Goal: Information Seeking & Learning: Learn about a topic

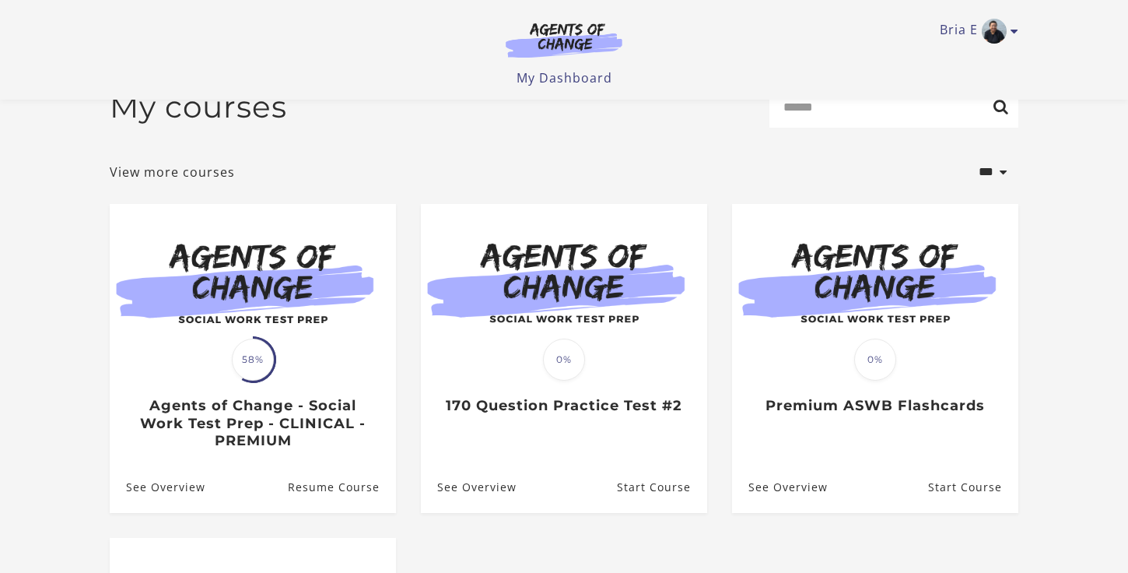
scroll to position [79, 0]
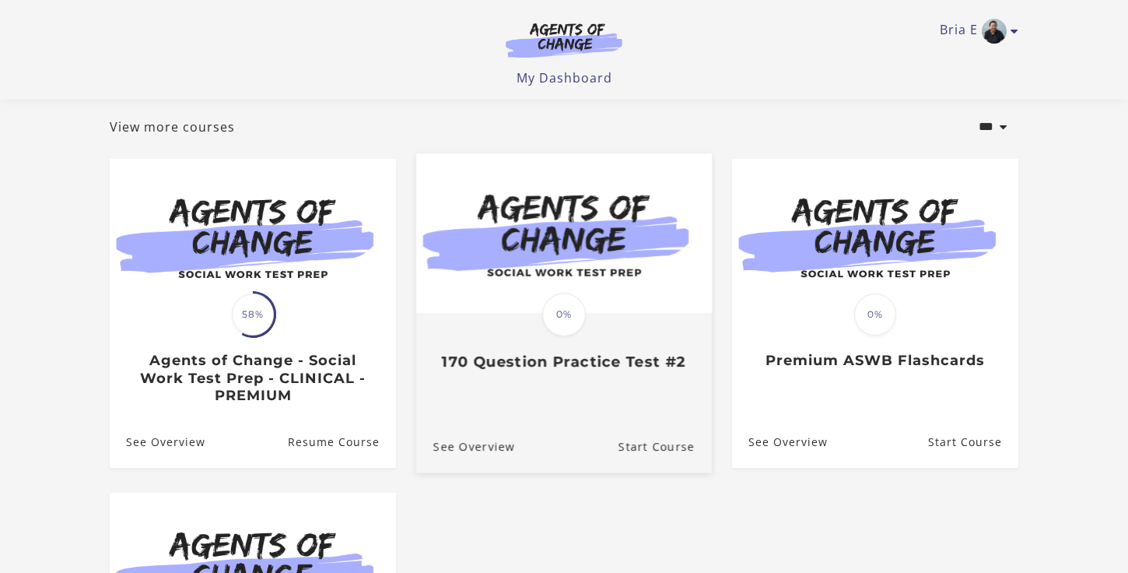
click at [619, 374] on link "Translation missing: en.liquid.partials.dashboard_course_card.progress_descript…" at bounding box center [564, 269] width 296 height 230
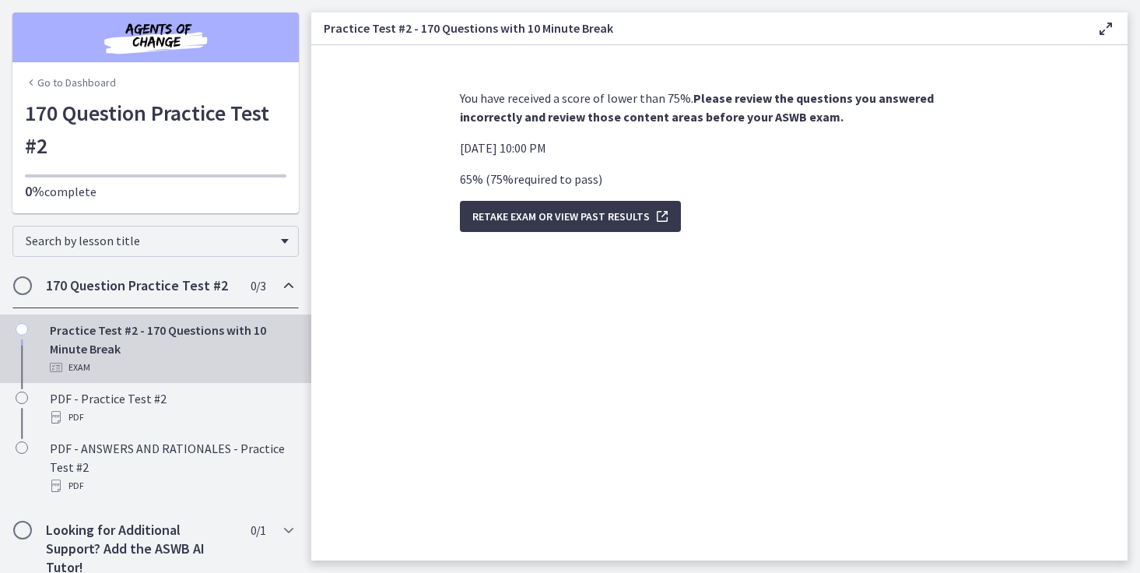
click at [80, 76] on link "Go to Dashboard" at bounding box center [70, 83] width 91 height 16
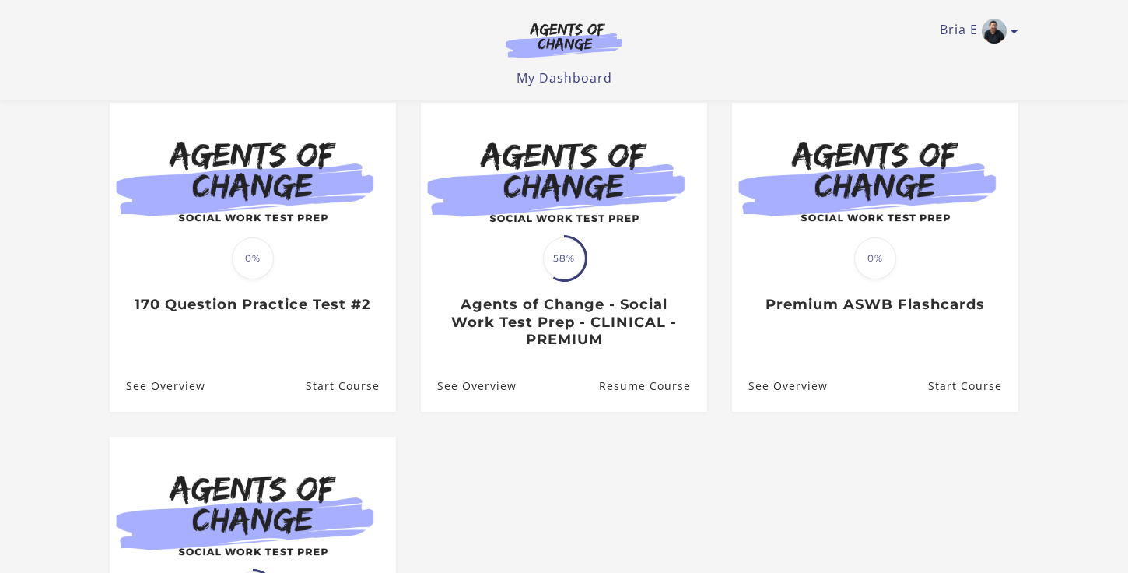
scroll to position [120, 0]
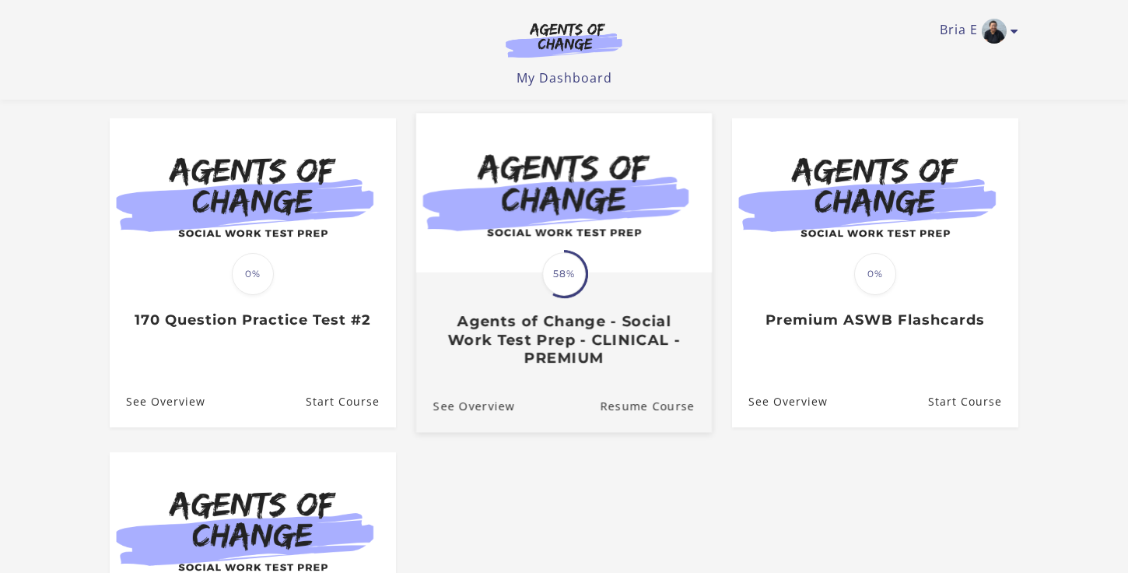
click at [549, 202] on img at bounding box center [564, 194] width 296 height 160
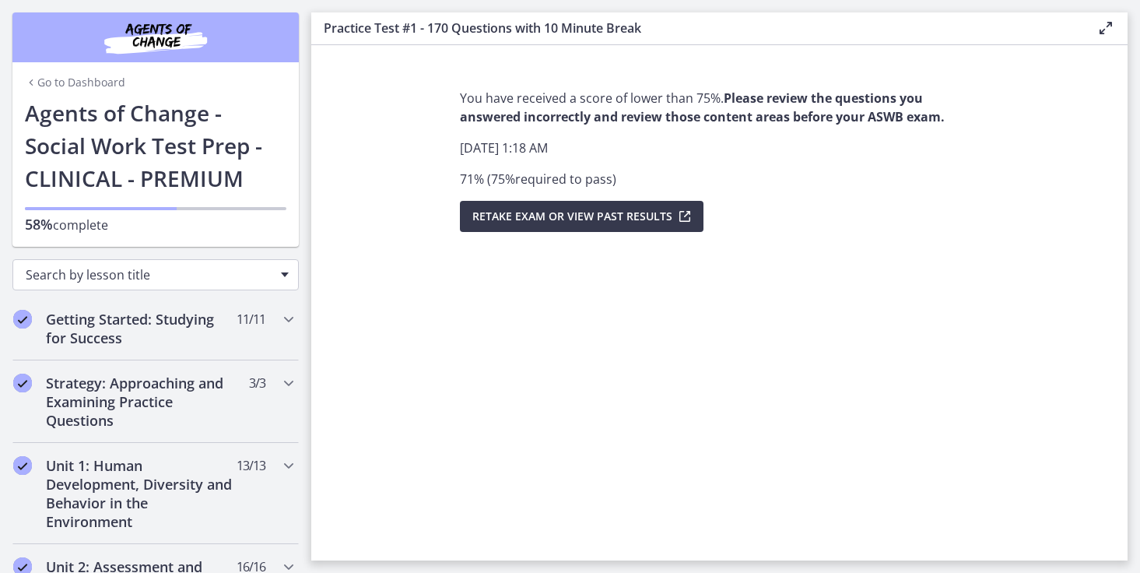
click at [178, 265] on div "Search by lesson title" at bounding box center [155, 274] width 286 height 31
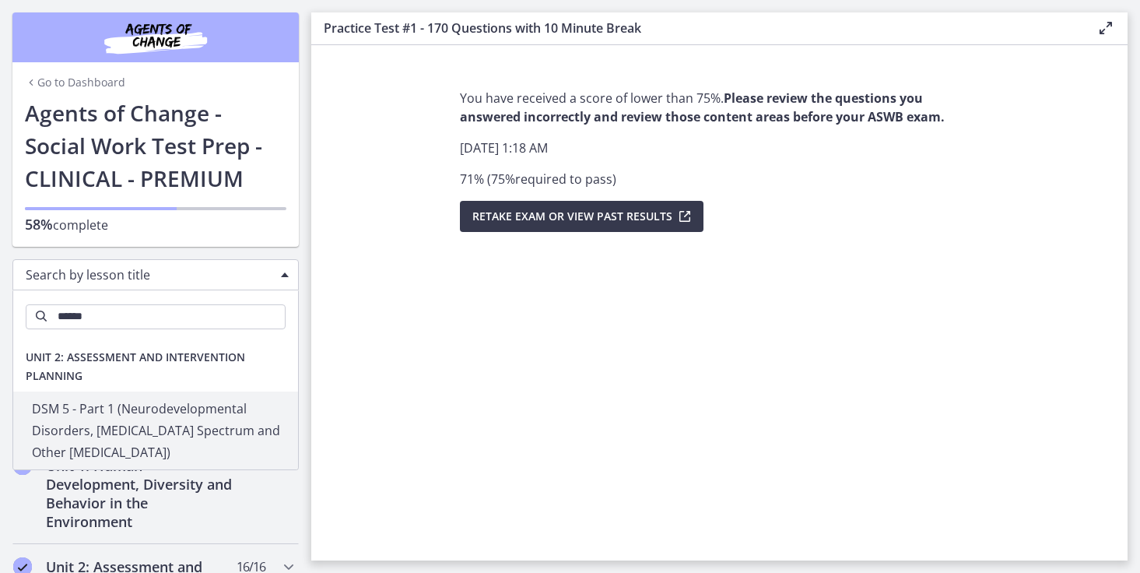
type input "******"
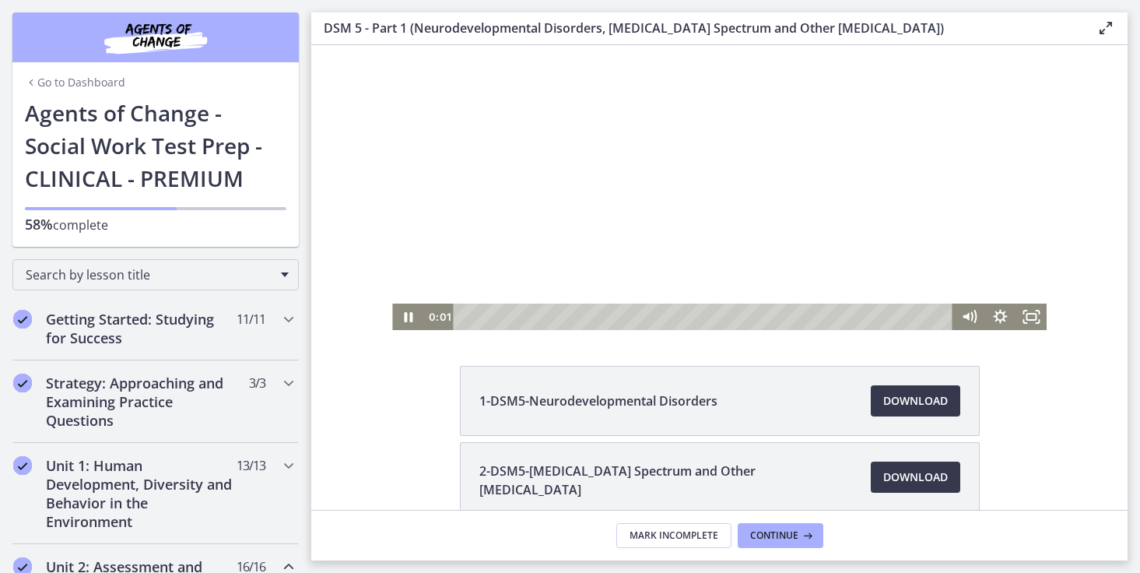
scroll to position [167, 0]
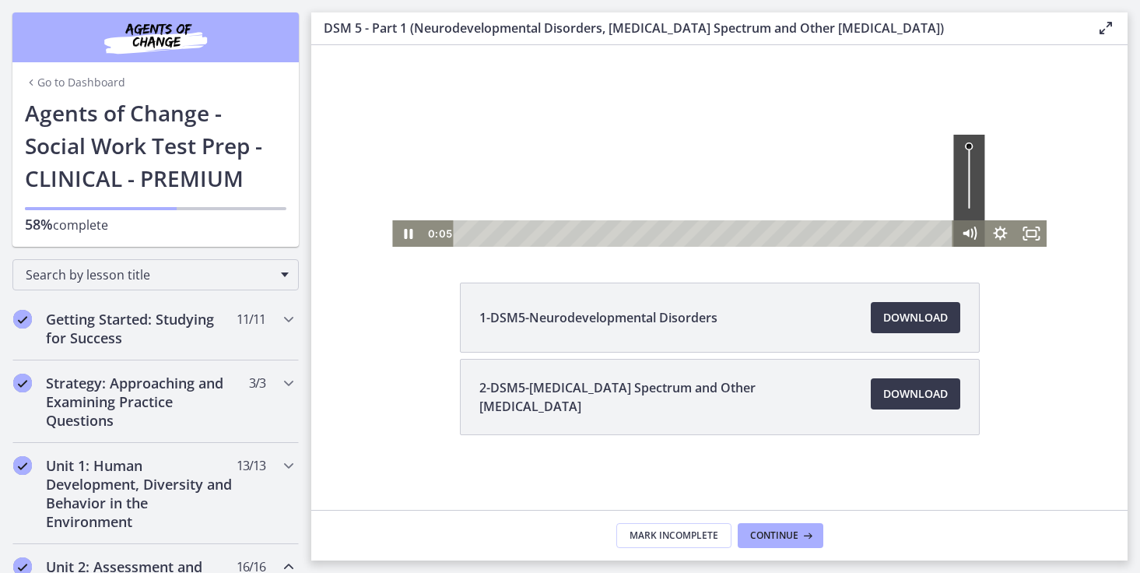
click at [971, 236] on icon "Mute" at bounding box center [971, 233] width 1 height 8
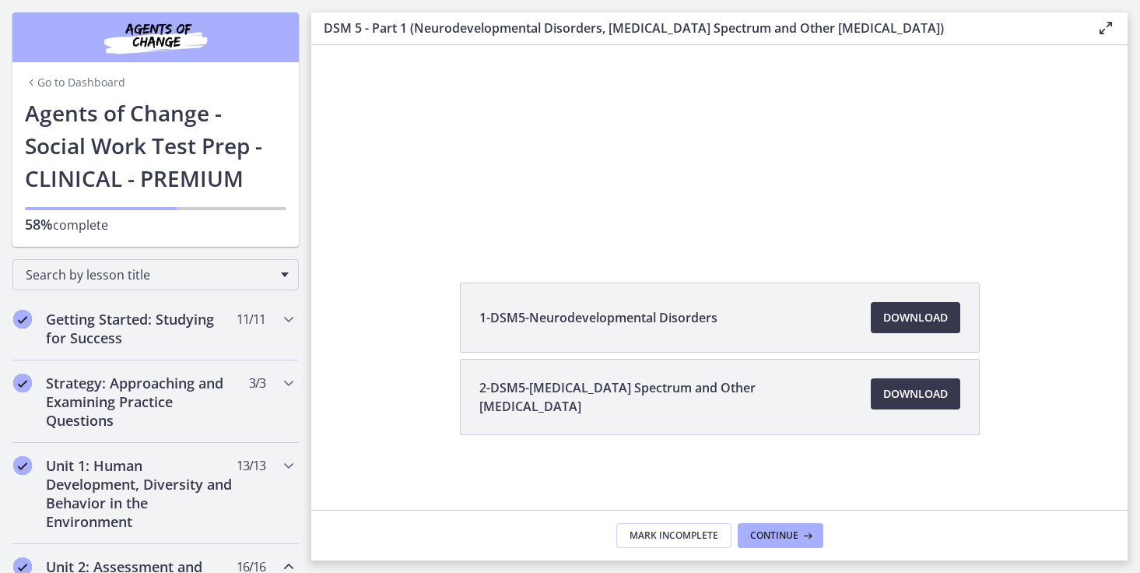
click at [819, 387] on span "2-DSM5-[MEDICAL_DATA] Spectrum and Other [MEDICAL_DATA]" at bounding box center [665, 396] width 373 height 37
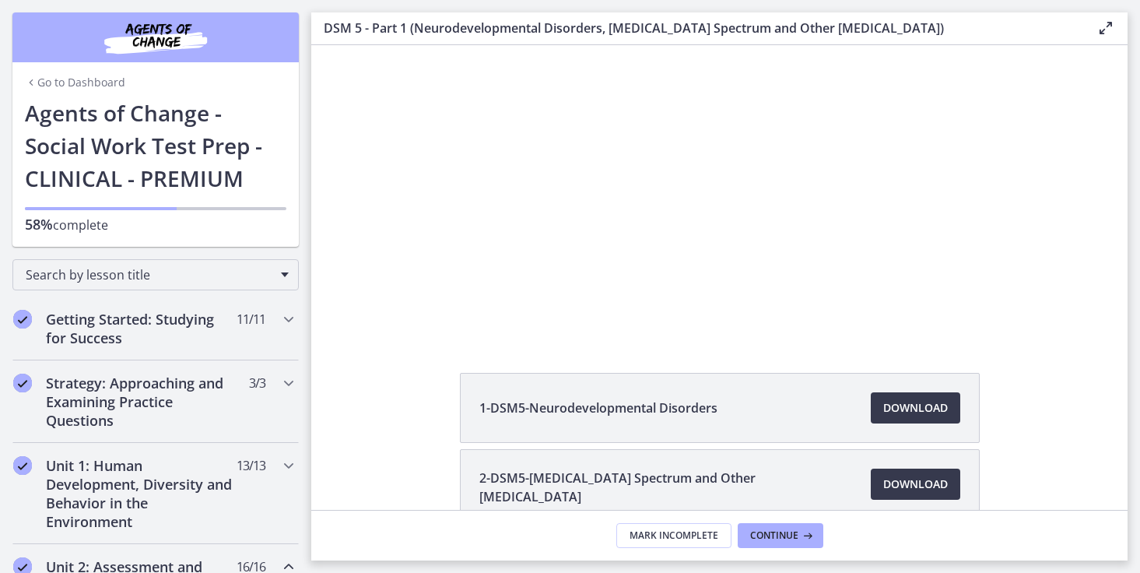
scroll to position [70, 0]
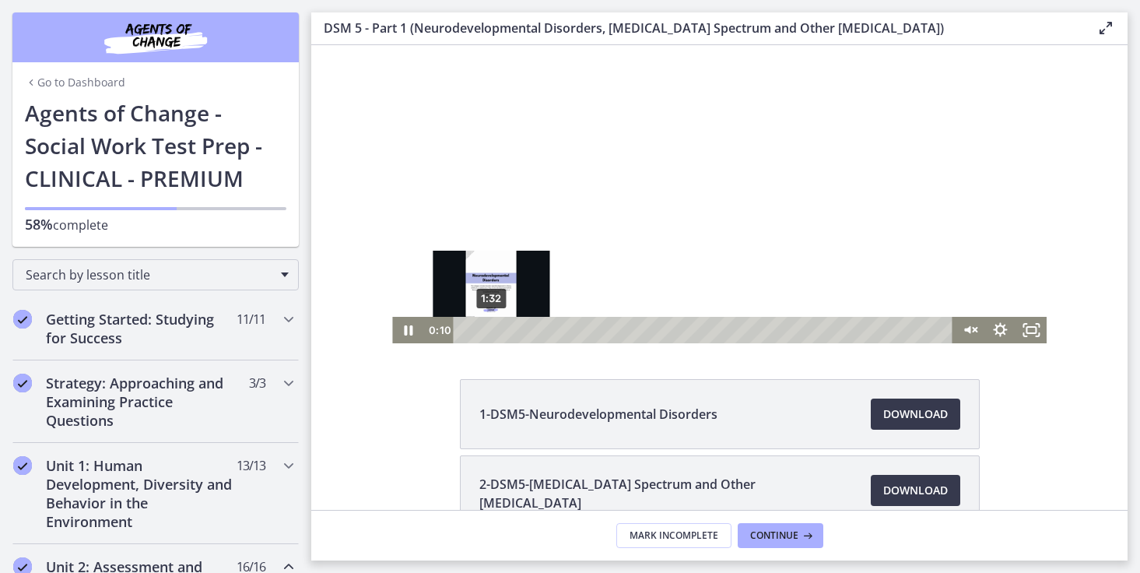
click at [486, 328] on div "1:32" at bounding box center [705, 330] width 481 height 26
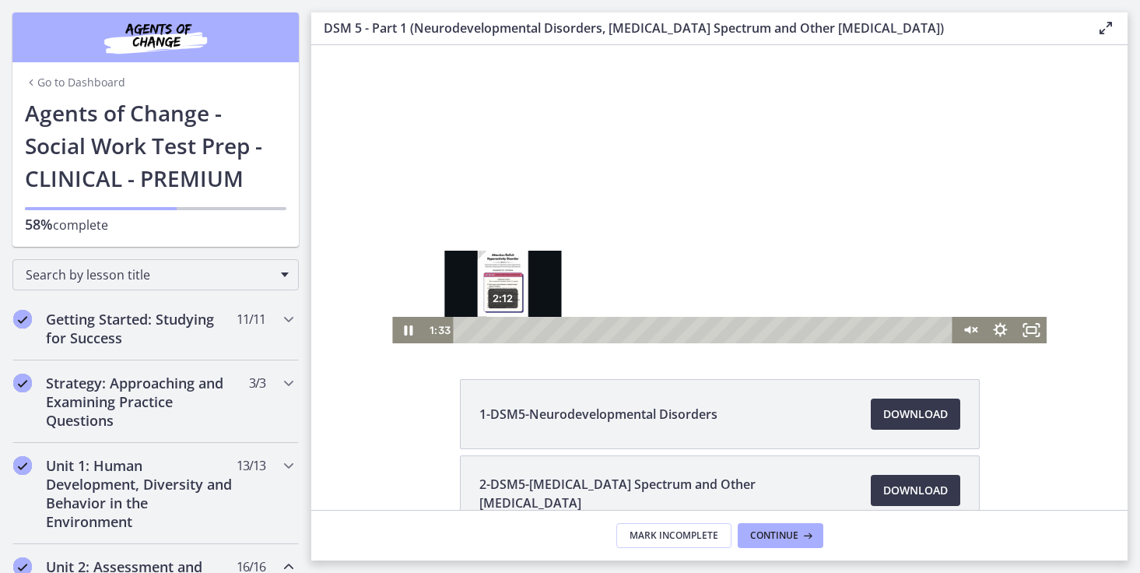
click at [497, 328] on div "2:12" at bounding box center [705, 330] width 481 height 26
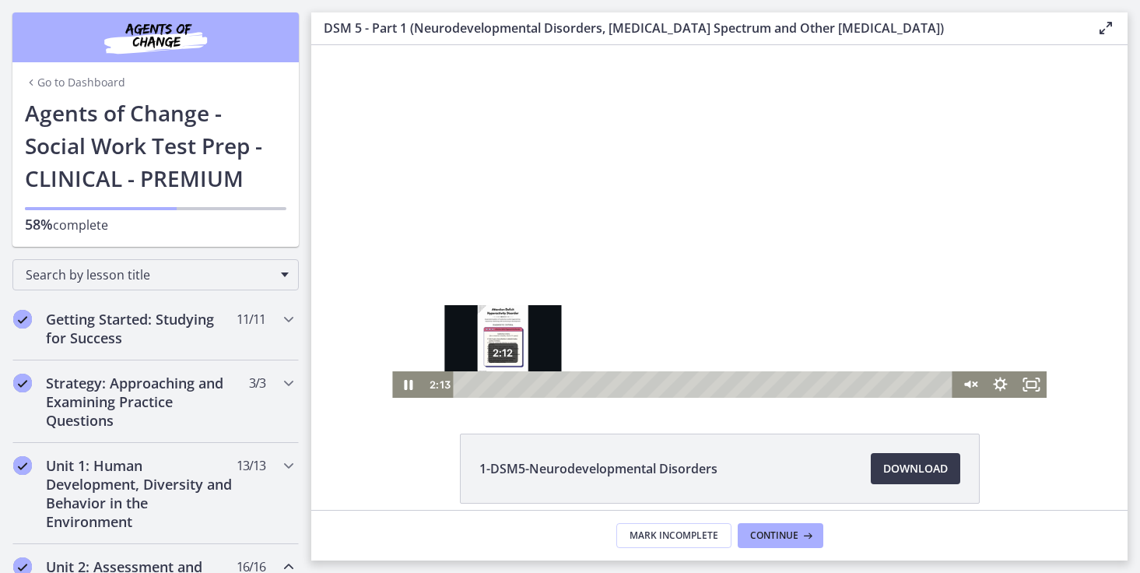
scroll to position [0, 0]
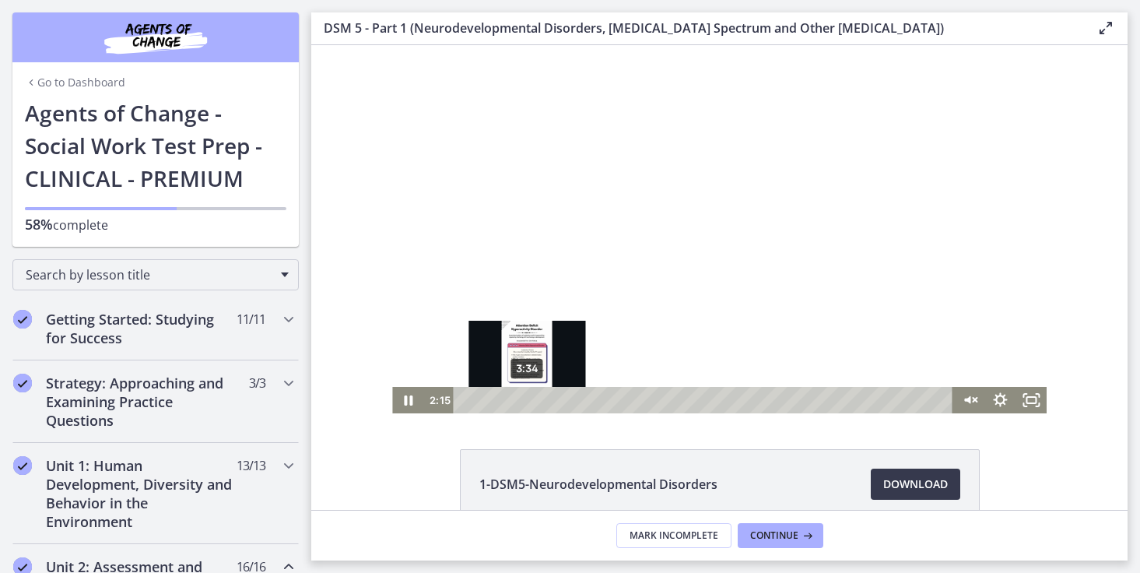
click at [521, 400] on div "3:34" at bounding box center [705, 400] width 481 height 26
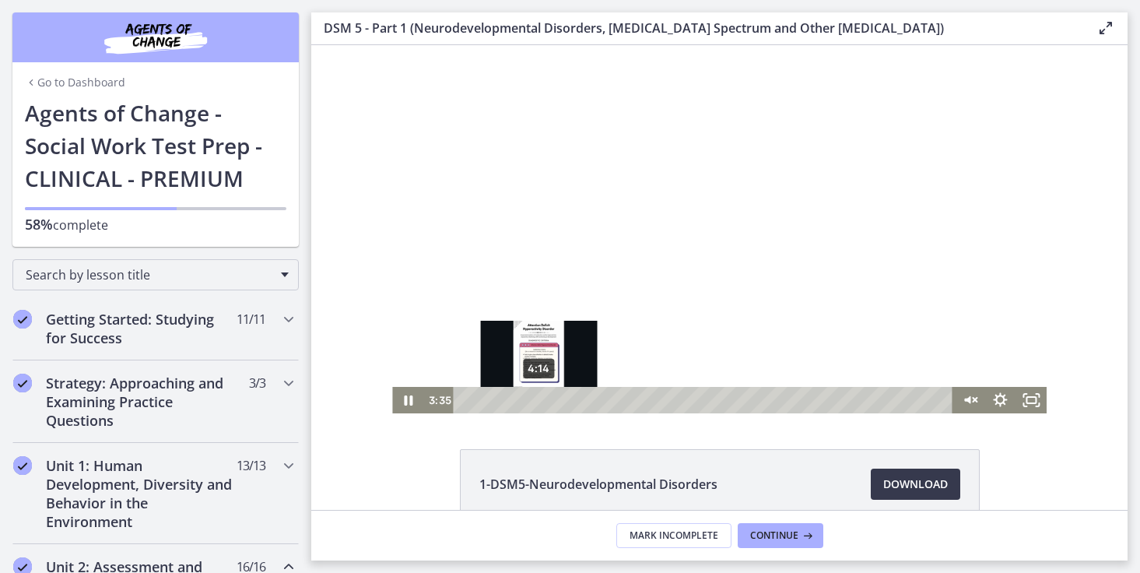
click at [533, 398] on div "4:14" at bounding box center [705, 400] width 481 height 26
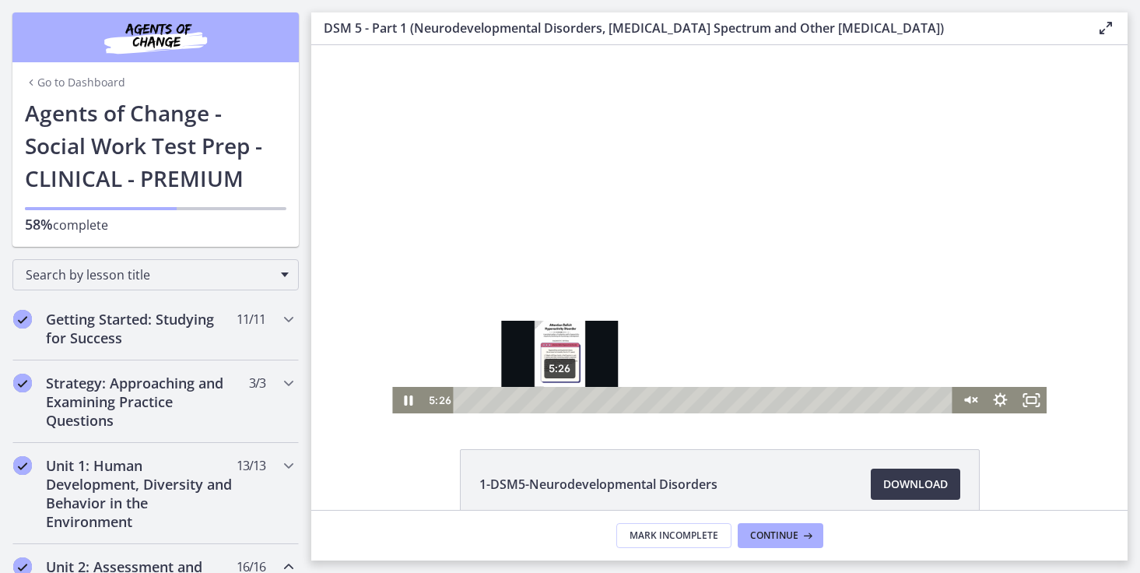
click at [554, 398] on div "5:26" at bounding box center [705, 400] width 481 height 26
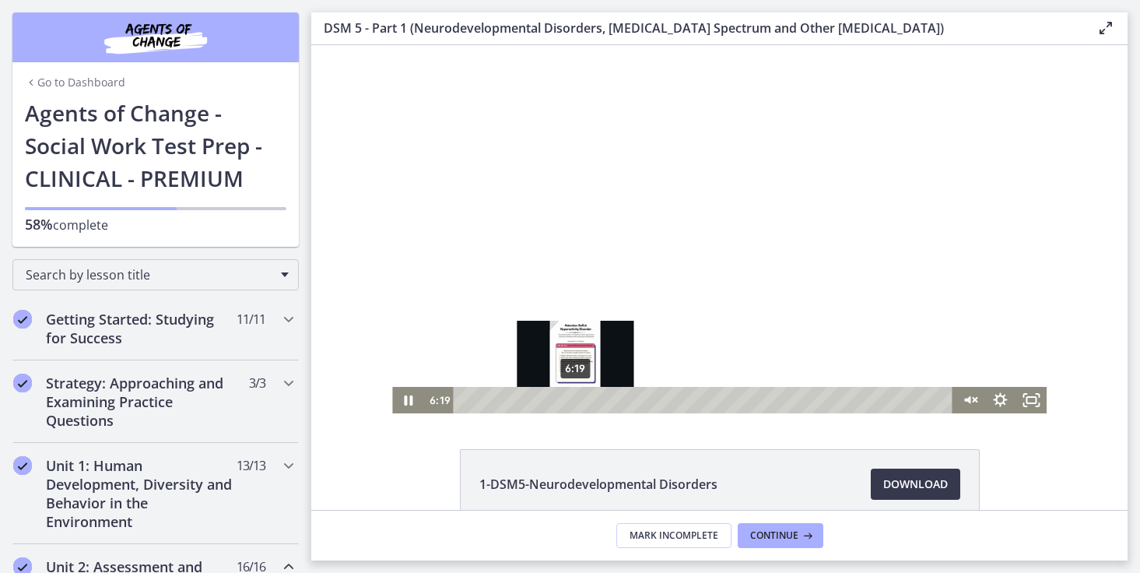
click at [570, 398] on div "6:19" at bounding box center [705, 400] width 481 height 26
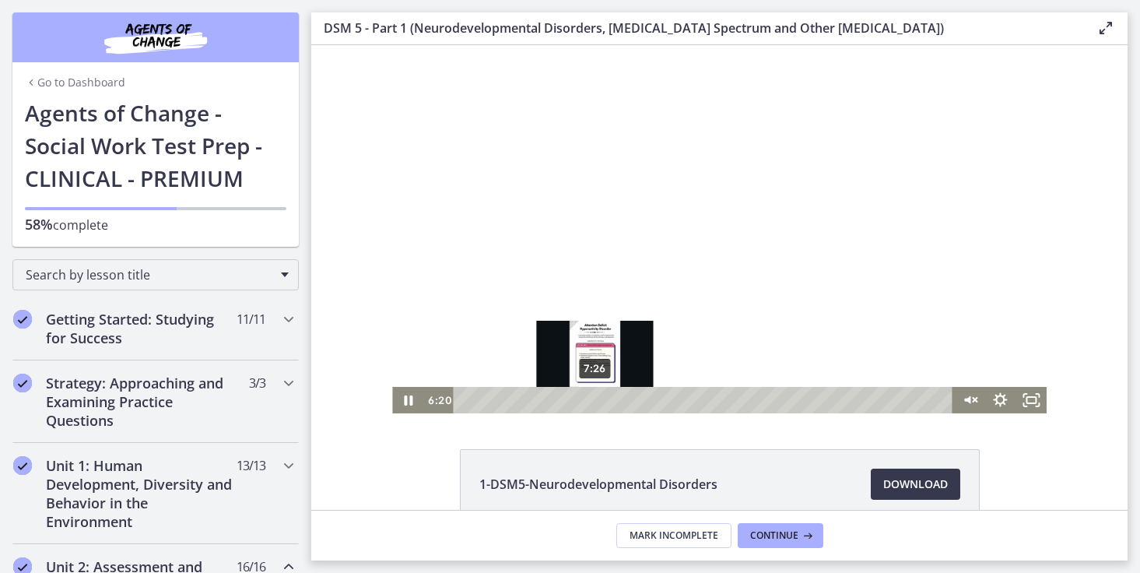
click at [590, 398] on div "7:26" at bounding box center [705, 400] width 481 height 26
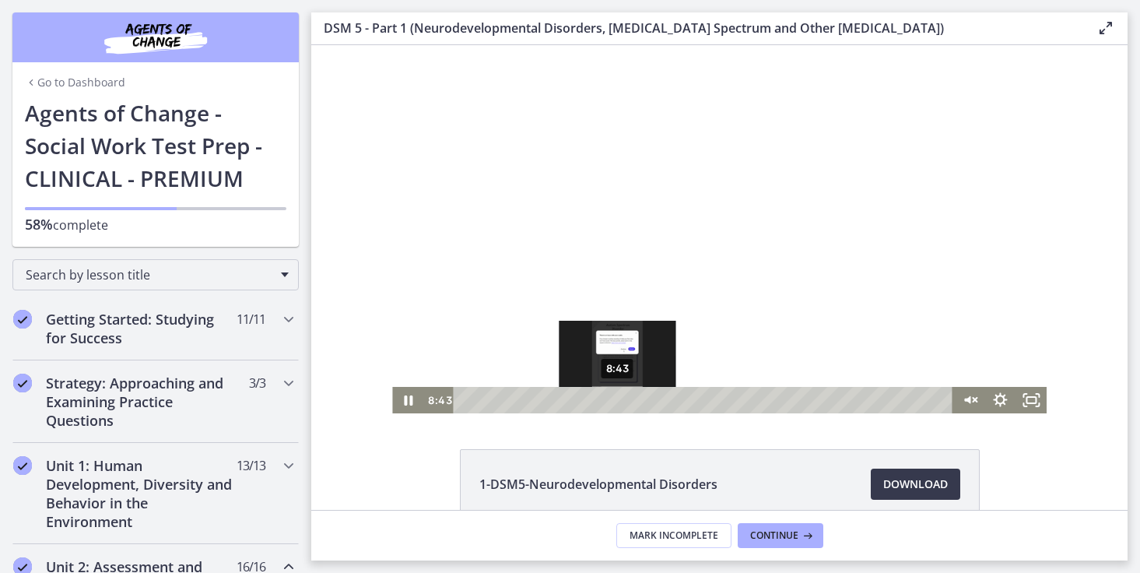
click at [612, 397] on div "8:43" at bounding box center [705, 400] width 481 height 26
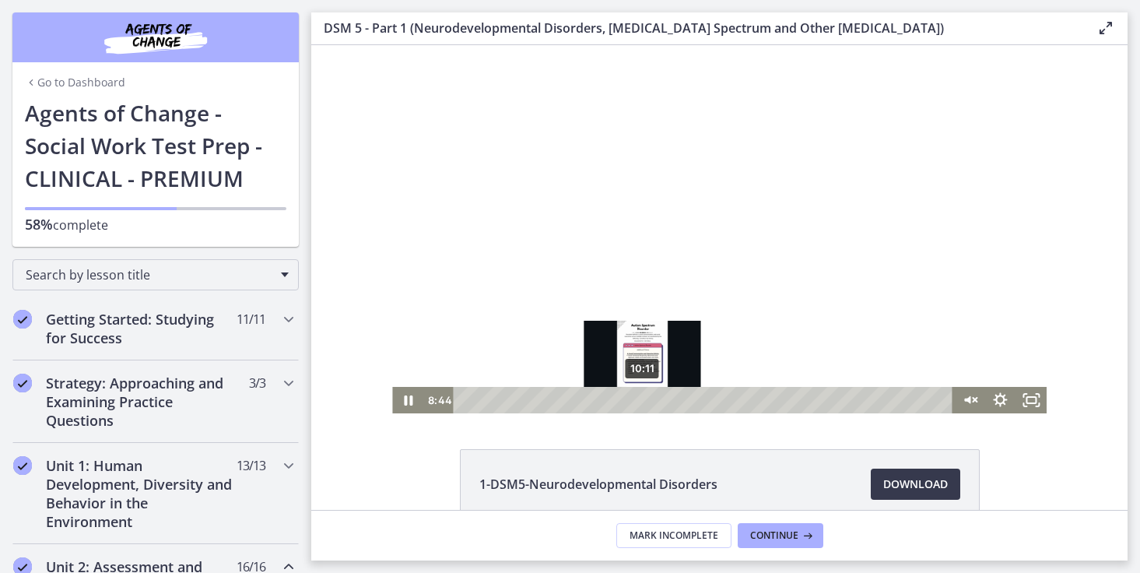
click at [637, 397] on div "10:11" at bounding box center [705, 400] width 481 height 26
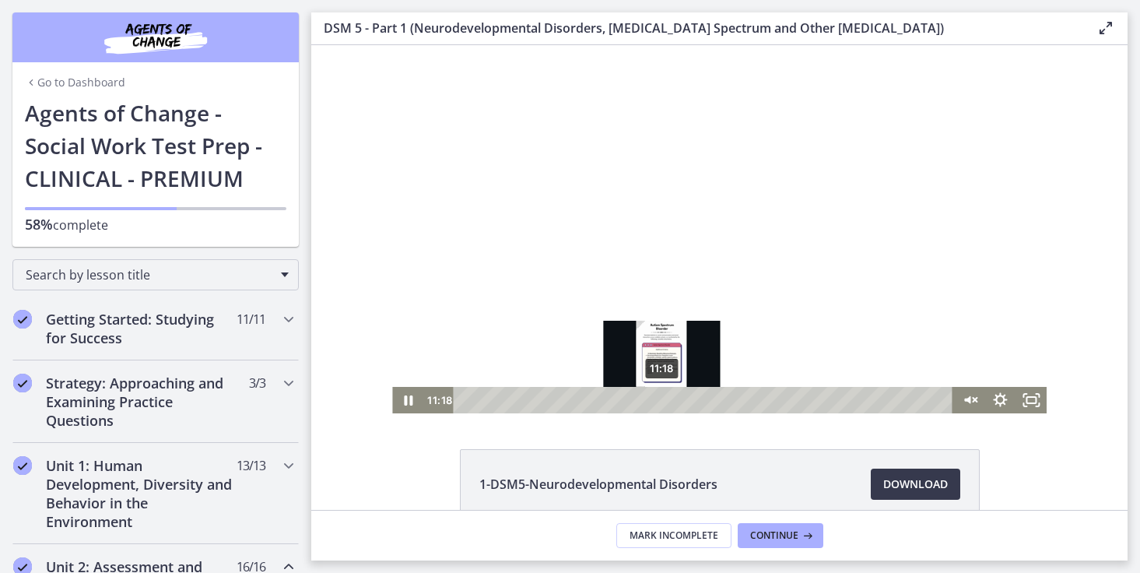
click at [657, 398] on div "11:18" at bounding box center [705, 400] width 481 height 26
click at [667, 397] on div "11:53" at bounding box center [705, 400] width 481 height 26
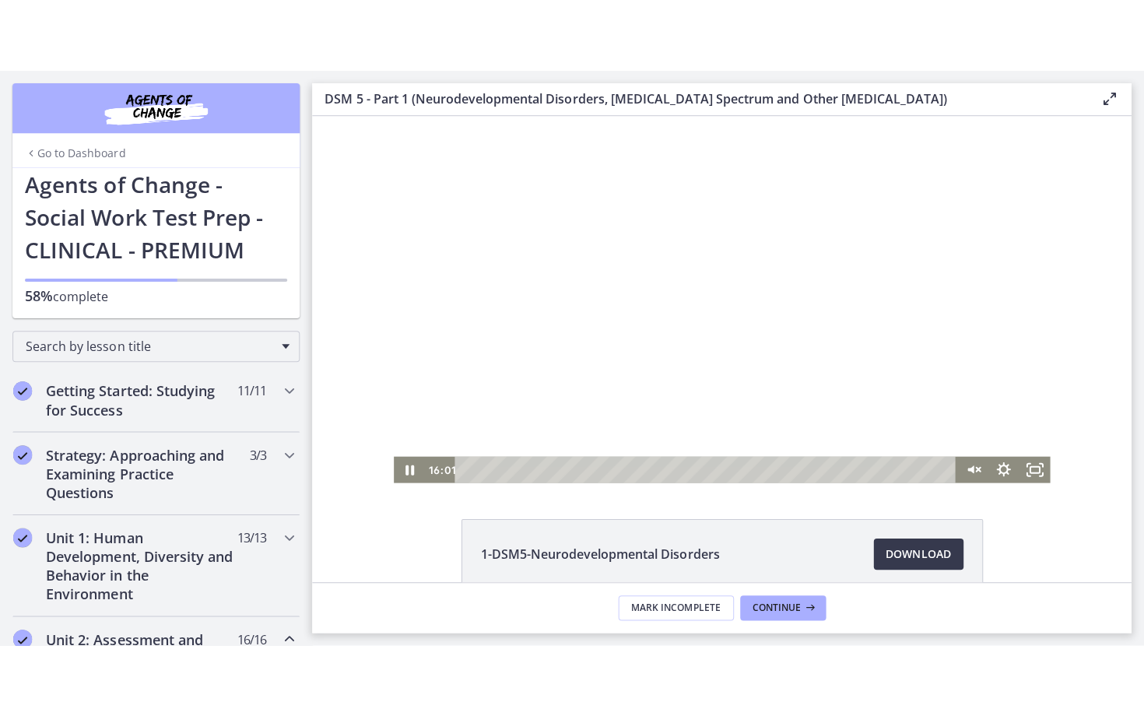
scroll to position [3, 0]
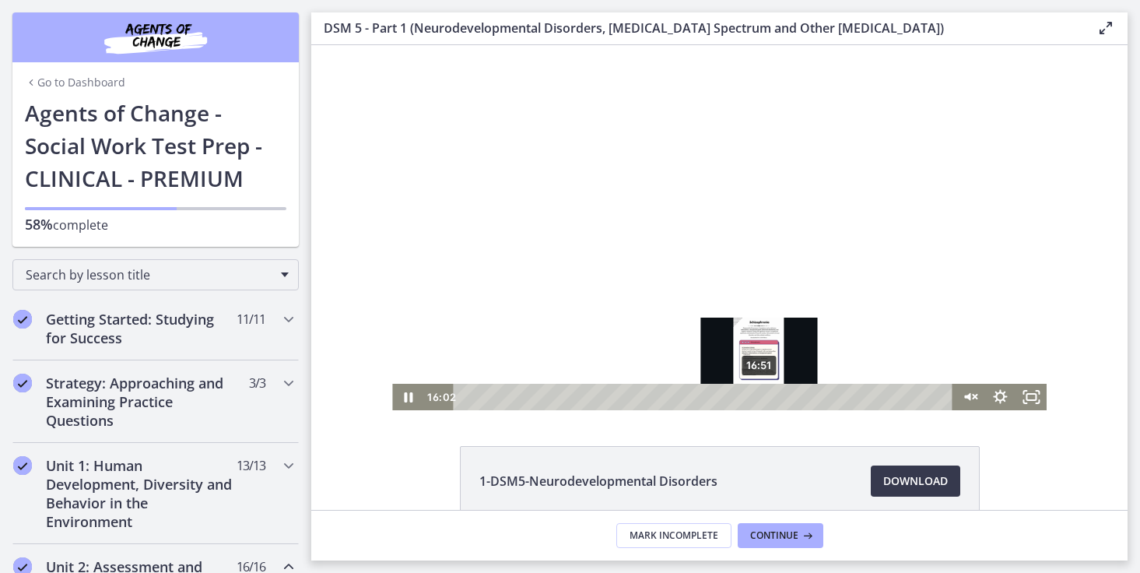
click at [754, 395] on div "16:51" at bounding box center [705, 397] width 481 height 26
click at [763, 394] on div "17:18" at bounding box center [705, 397] width 481 height 26
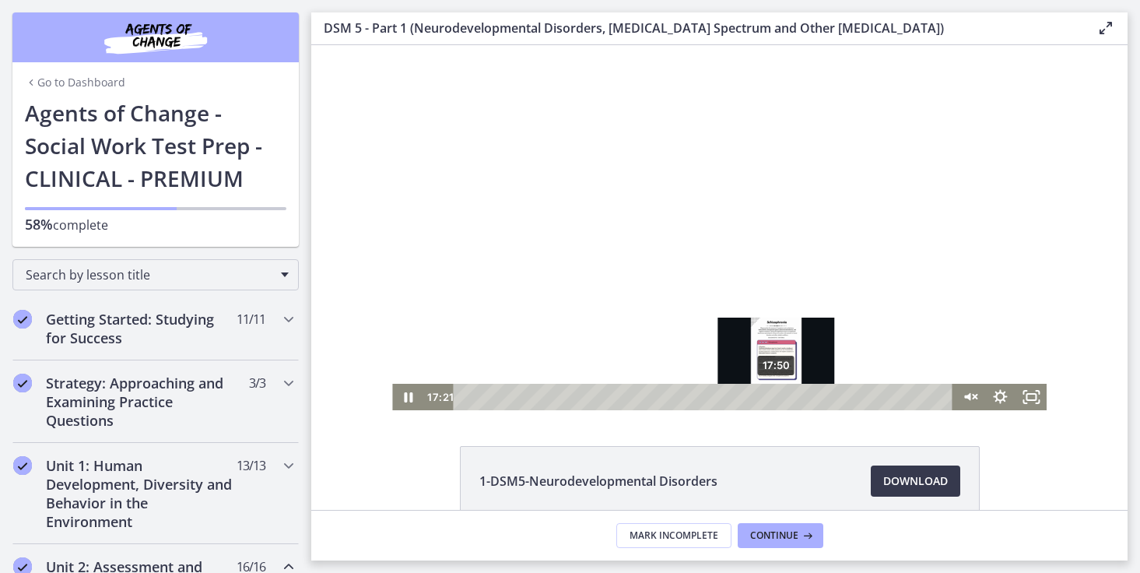
click at [771, 392] on div "17:50" at bounding box center [705, 397] width 481 height 26
click at [763, 393] on div "17:20" at bounding box center [705, 397] width 481 height 26
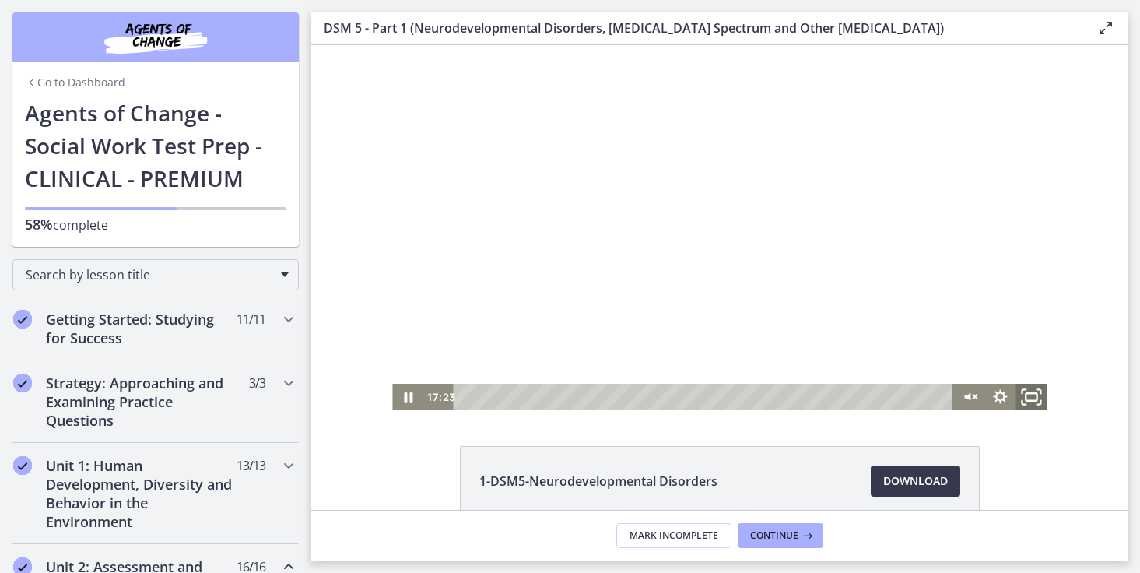
click at [1024, 401] on icon "Fullscreen" at bounding box center [1030, 397] width 37 height 32
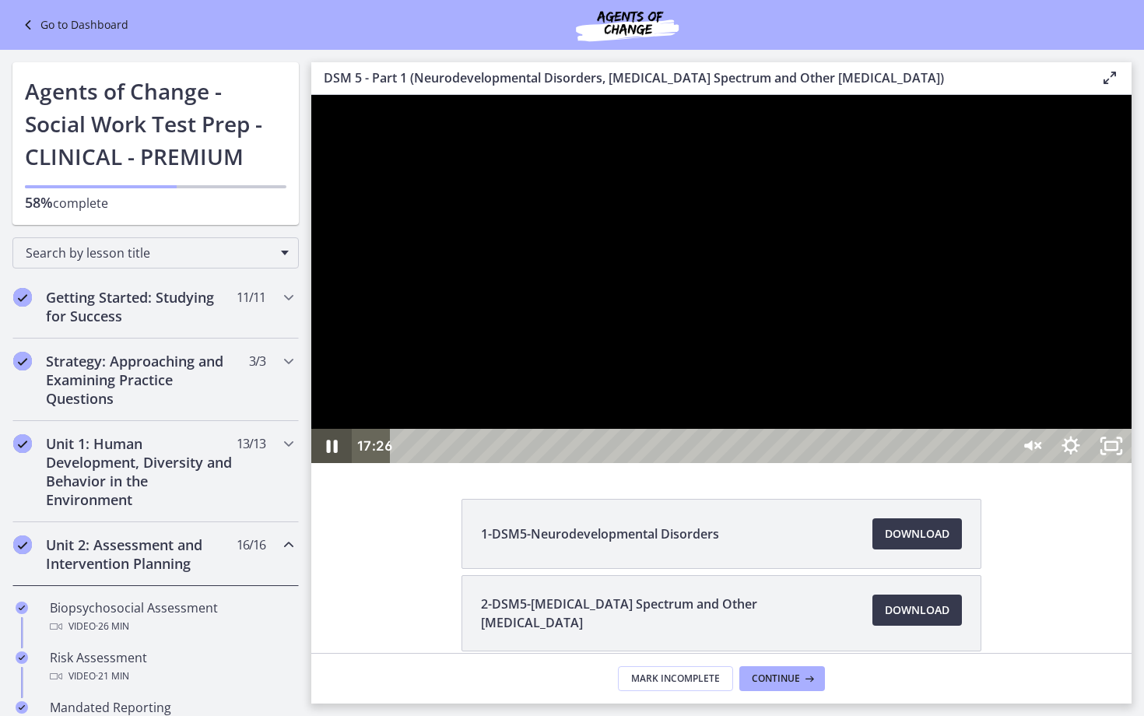
click at [341, 463] on icon "Pause" at bounding box center [331, 446] width 40 height 34
click at [1132, 355] on div at bounding box center [721, 279] width 820 height 368
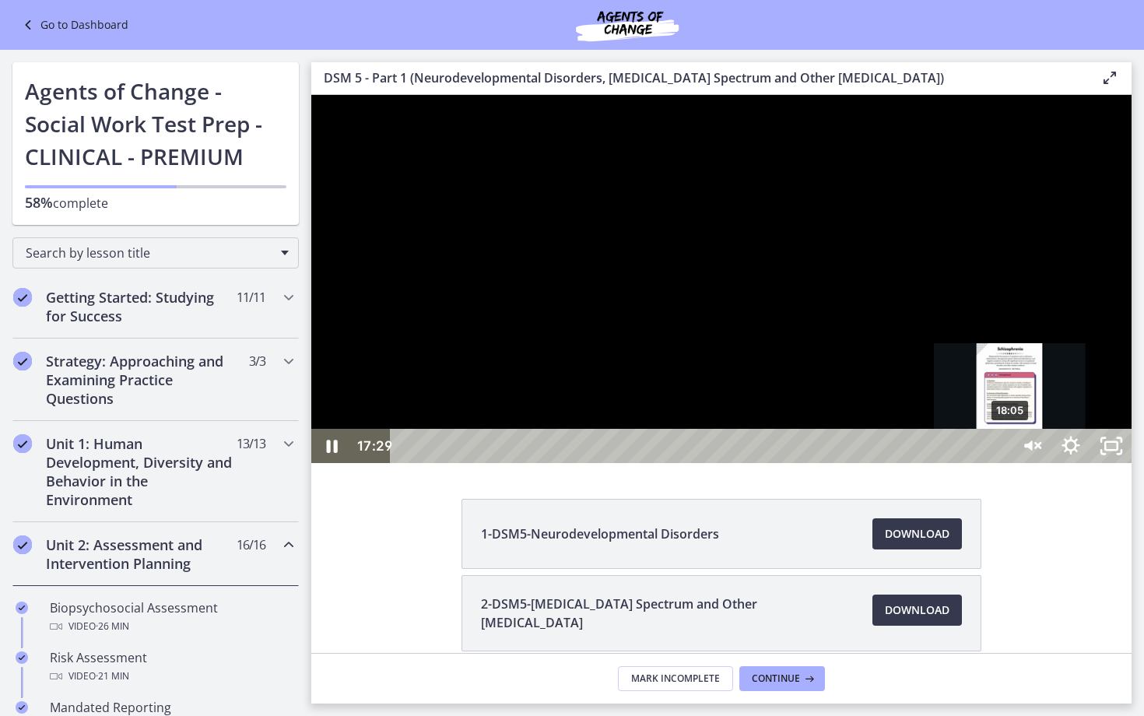
click at [1000, 463] on div "18:05" at bounding box center [702, 446] width 595 height 34
click at [1000, 463] on div "18:16" at bounding box center [702, 446] width 595 height 34
click at [1000, 463] on div "18:23" at bounding box center [702, 446] width 595 height 34
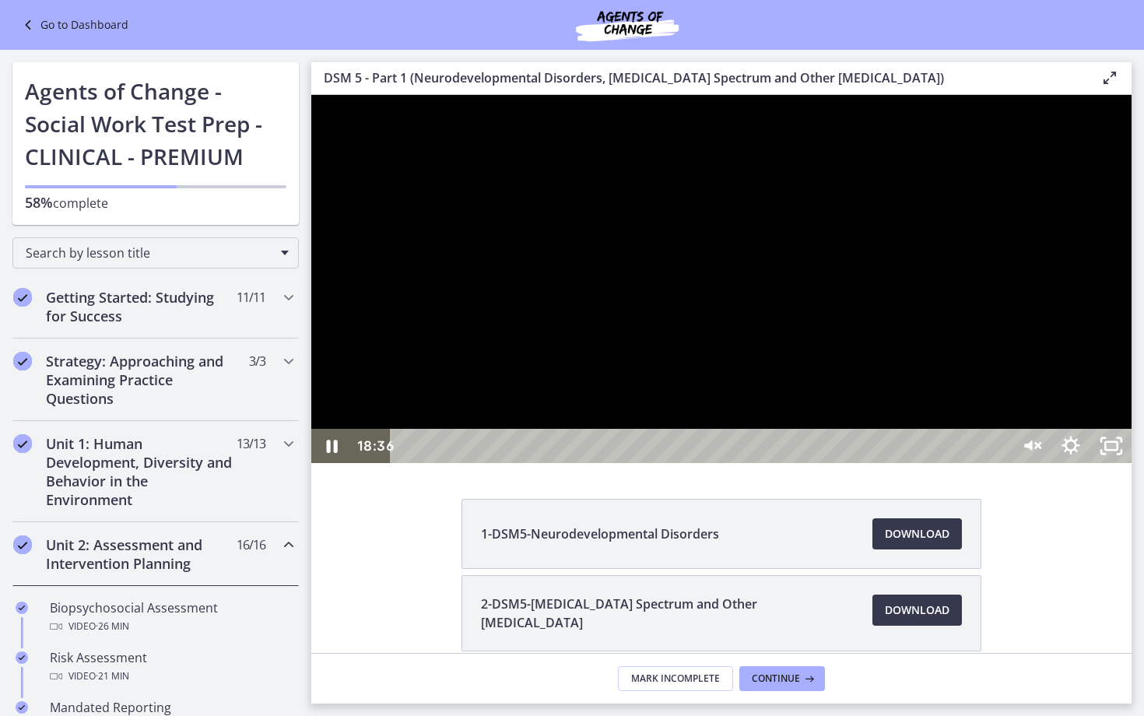
click at [1107, 463] on div at bounding box center [721, 279] width 820 height 368
click at [1114, 463] on div at bounding box center [721, 279] width 820 height 368
click at [1000, 463] on div "20:26" at bounding box center [702, 446] width 595 height 34
click at [1000, 463] on div "21:01" at bounding box center [702, 446] width 595 height 34
click at [1000, 463] on div "22:54" at bounding box center [702, 446] width 595 height 34
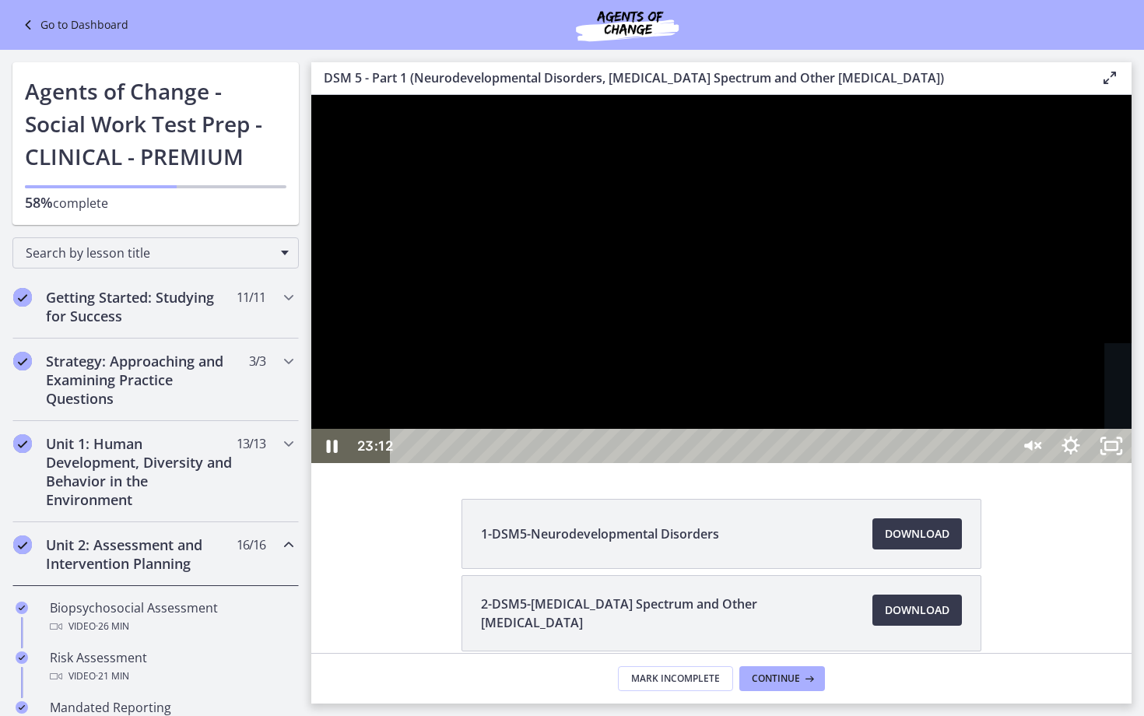
click at [1000, 463] on div "23:12" at bounding box center [702, 446] width 595 height 34
click at [1000, 463] on div "23:36" at bounding box center [702, 446] width 595 height 34
click at [1000, 463] on div "24:26" at bounding box center [702, 446] width 595 height 34
click at [1000, 463] on div "25:12" at bounding box center [702, 446] width 595 height 34
click at [1000, 463] on div "25:35" at bounding box center [702, 446] width 595 height 34
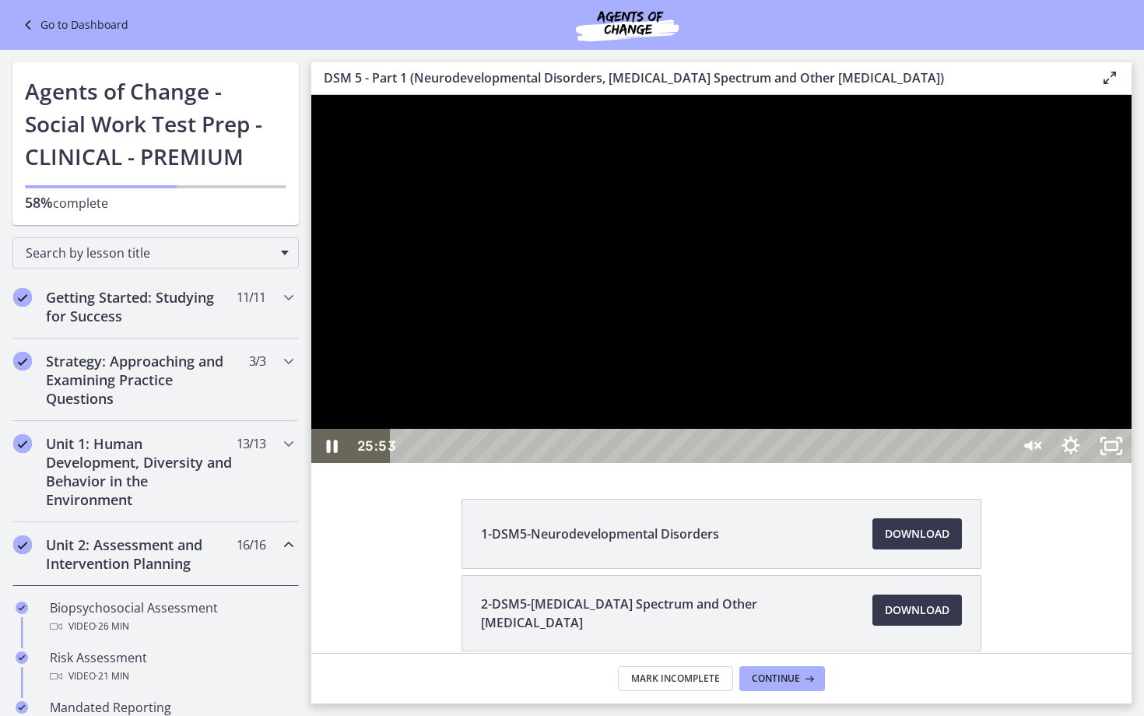
click at [1000, 463] on div "25:53" at bounding box center [702, 446] width 595 height 34
click at [1000, 463] on div "26:12" at bounding box center [702, 446] width 595 height 34
click at [1000, 463] on div "26:40" at bounding box center [702, 446] width 595 height 34
click at [1000, 463] on div "27:24" at bounding box center [702, 446] width 595 height 34
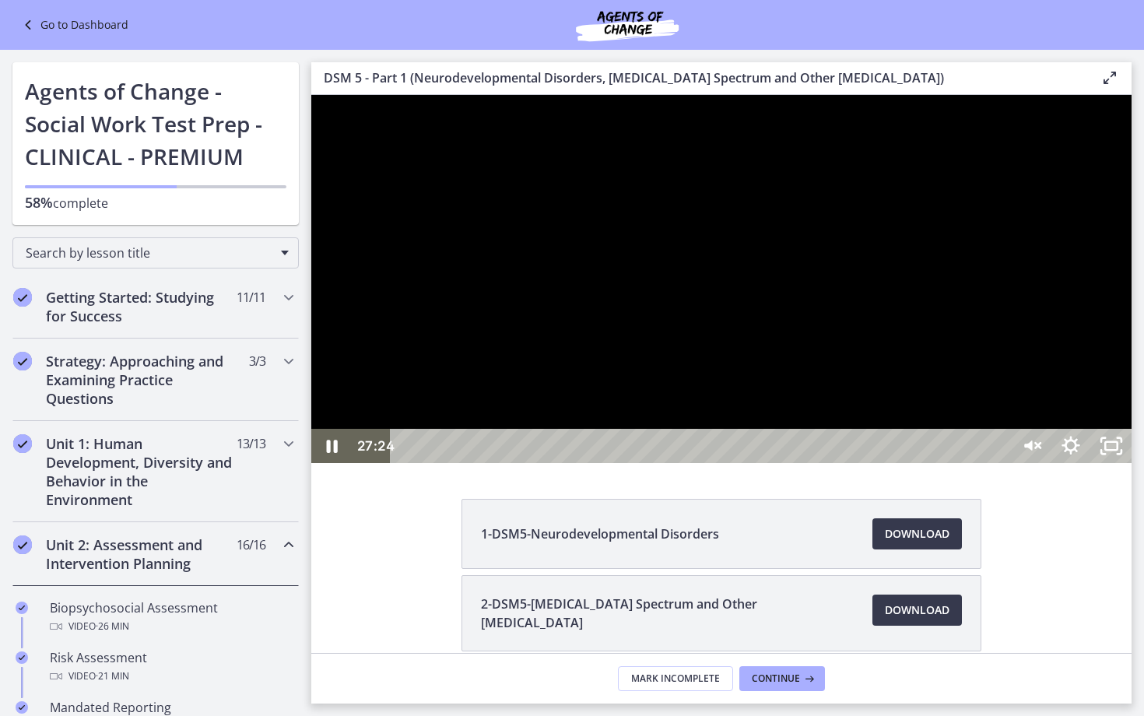
click at [1000, 463] on div "25:12" at bounding box center [702, 446] width 595 height 34
click at [1000, 463] on div "21:29" at bounding box center [702, 446] width 595 height 34
click at [1000, 463] on div "21:11" at bounding box center [702, 446] width 595 height 34
click at [1000, 463] on div "21:49" at bounding box center [702, 446] width 595 height 34
click at [1000, 463] on div "23:01" at bounding box center [702, 446] width 595 height 34
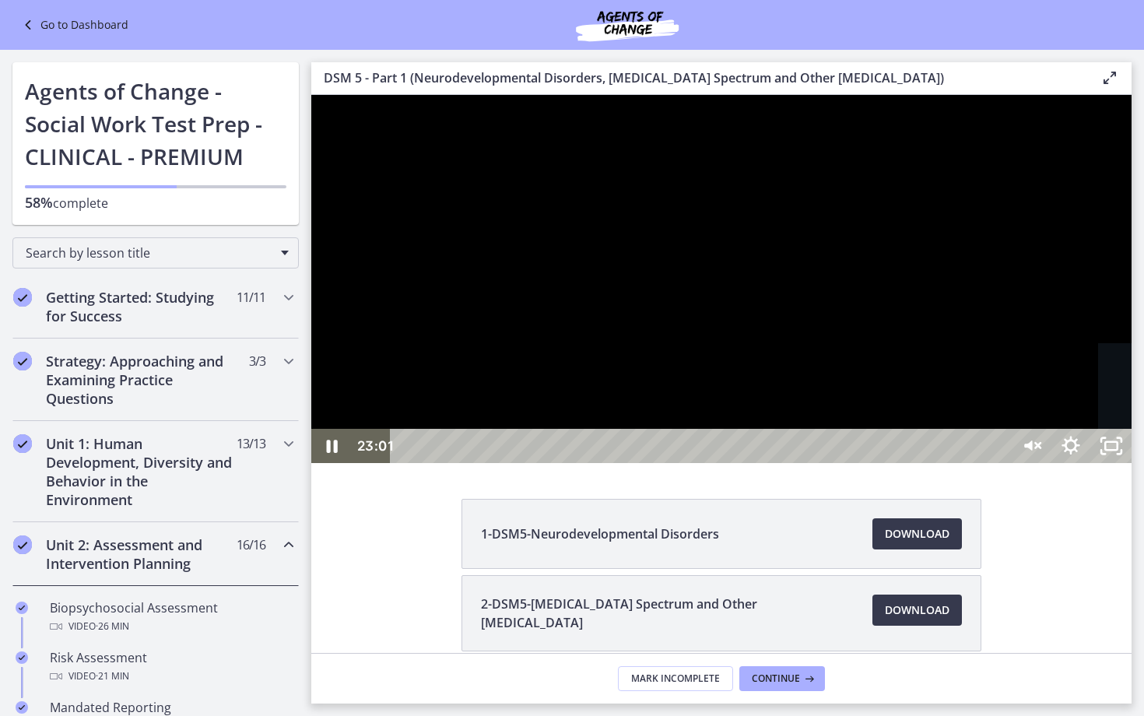
click at [1000, 463] on div "25:24" at bounding box center [702, 446] width 595 height 34
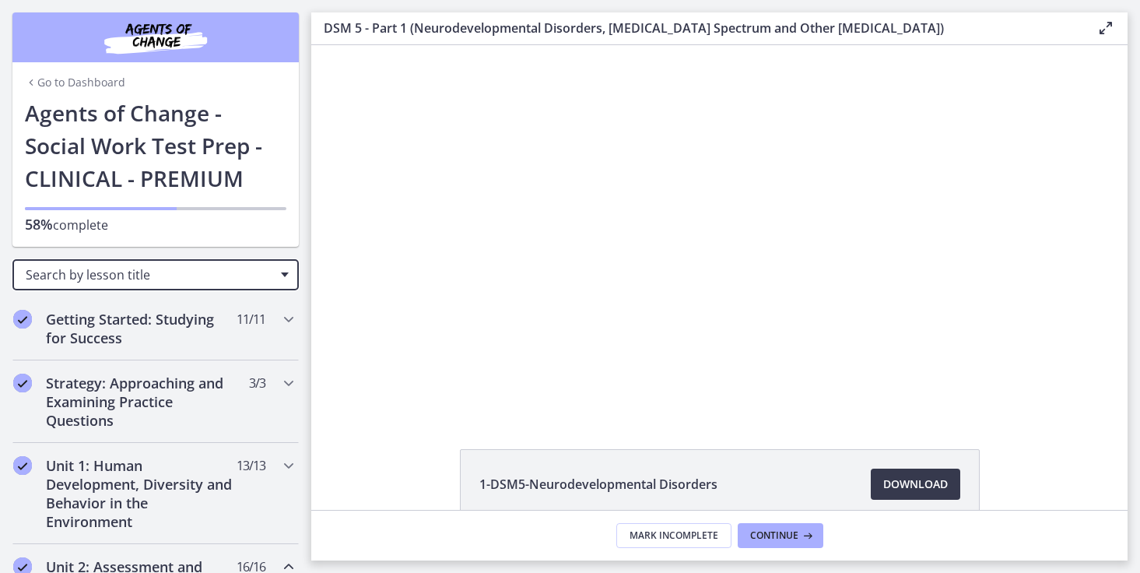
click at [175, 273] on span "Search by lesson title" at bounding box center [149, 274] width 247 height 17
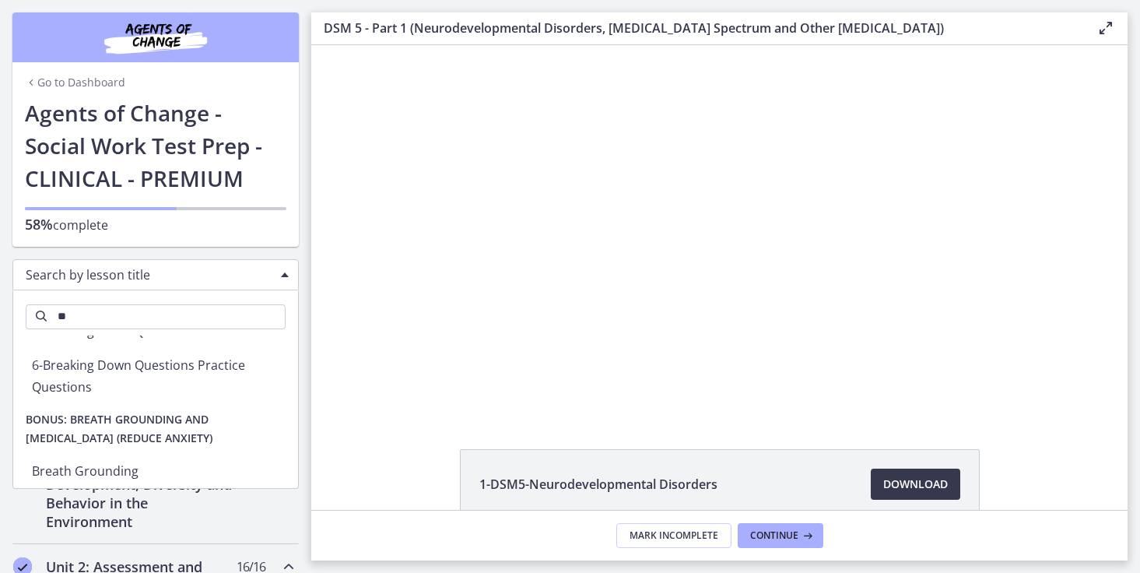
scroll to position [486, 0]
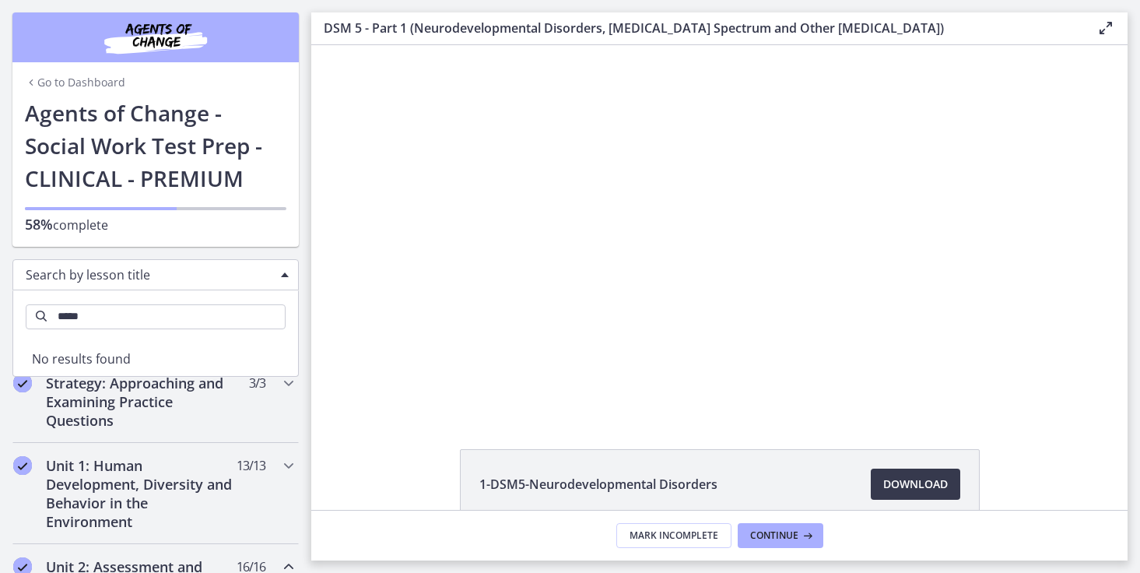
type input "*****"
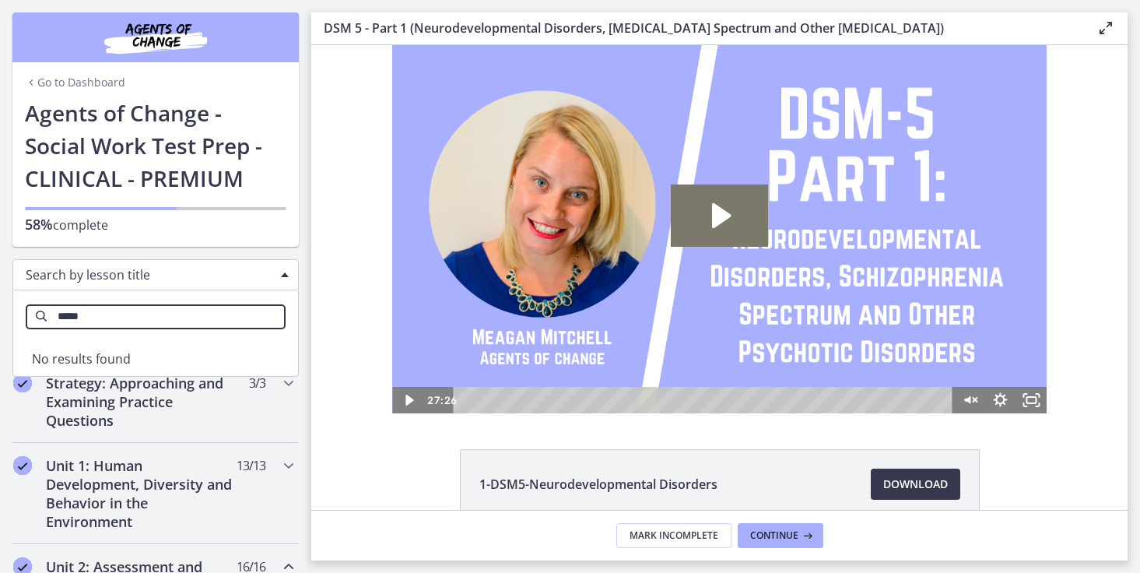
scroll to position [0, 0]
click at [213, 311] on input "*****" at bounding box center [156, 316] width 260 height 25
type input "*"
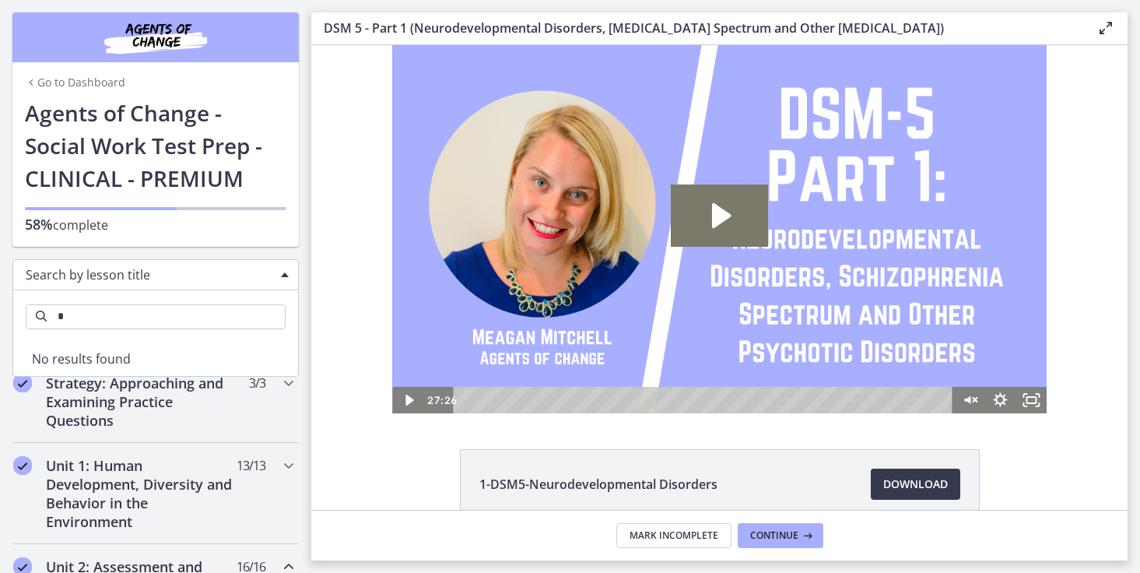
click at [338, 290] on div "Click for sound @keyframes VOLUME_SMALL_WAVE_FLASH { 0% { opacity: 0; } 33% { o…" at bounding box center [719, 229] width 816 height 368
click at [194, 323] on input "*" at bounding box center [156, 316] width 260 height 25
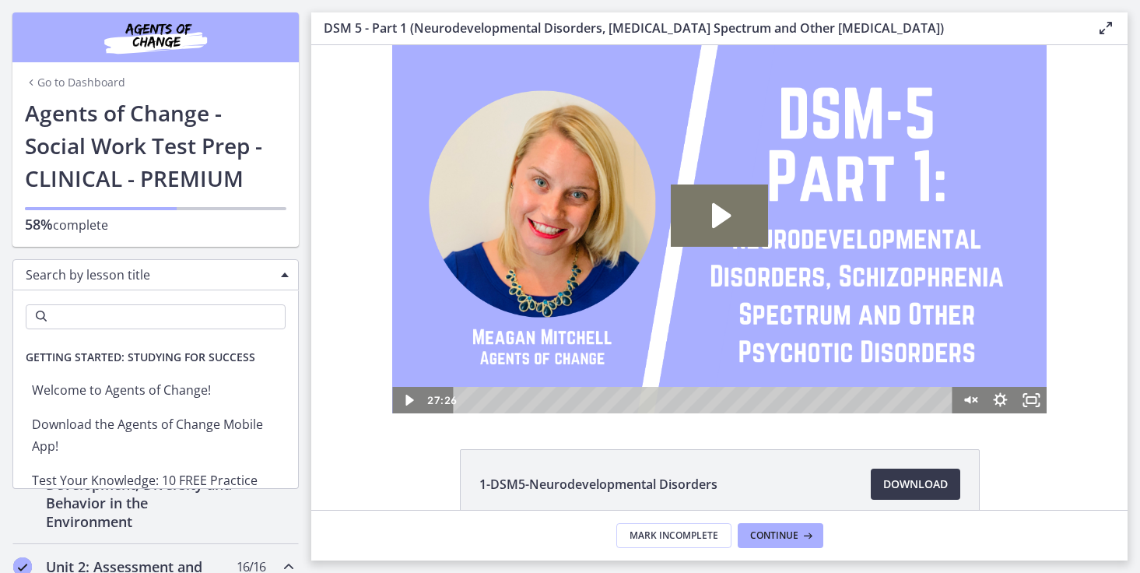
click at [225, 278] on span "Search by lesson title" at bounding box center [149, 274] width 247 height 17
